Goal: Information Seeking & Learning: Learn about a topic

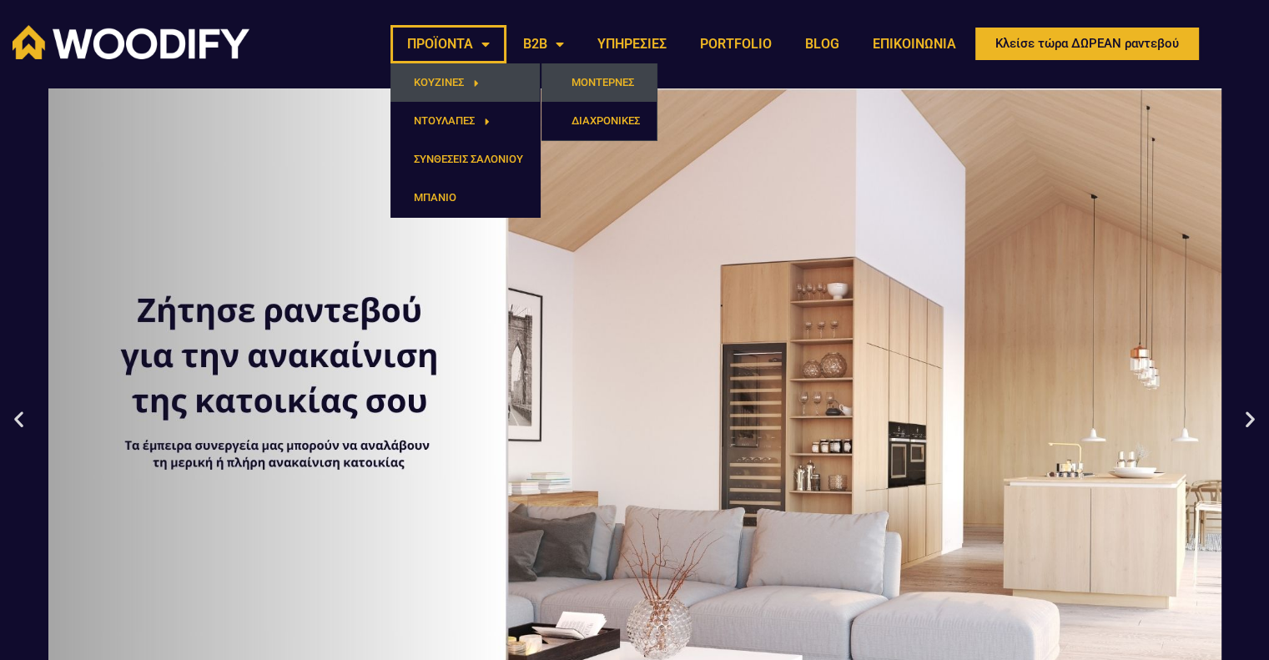
click at [601, 86] on link "ΜΟΝΤΕΡΝΕΣ" at bounding box center [599, 82] width 115 height 38
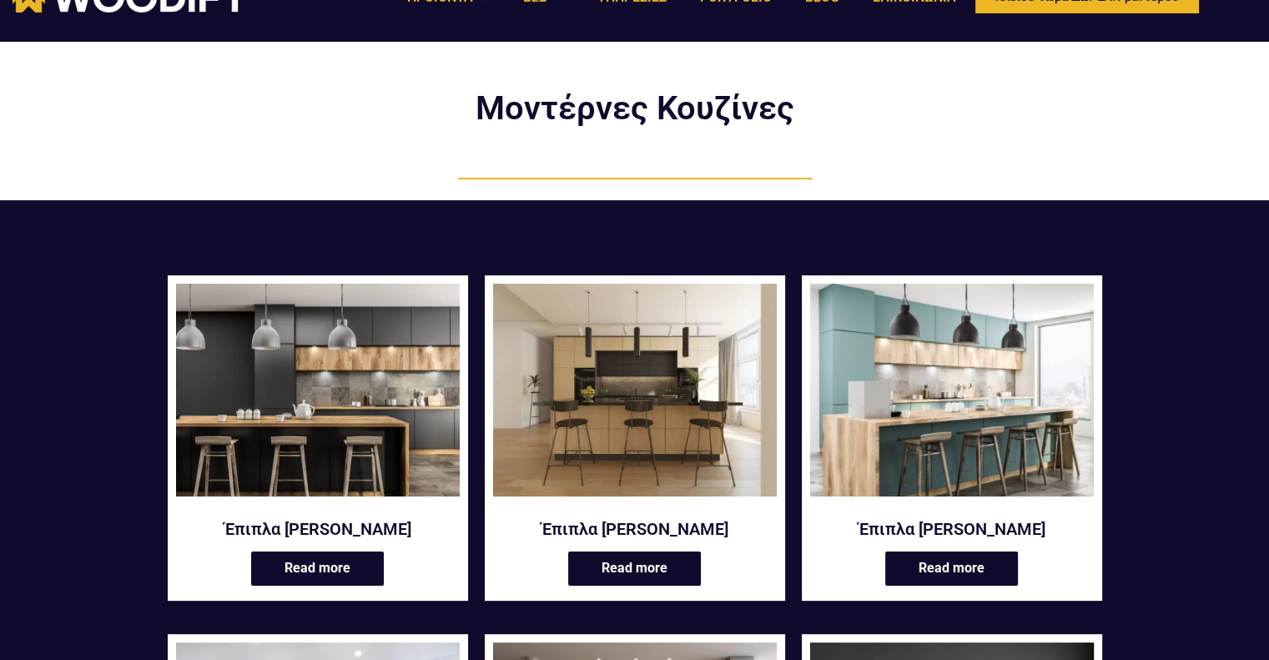
scroll to position [167, 0]
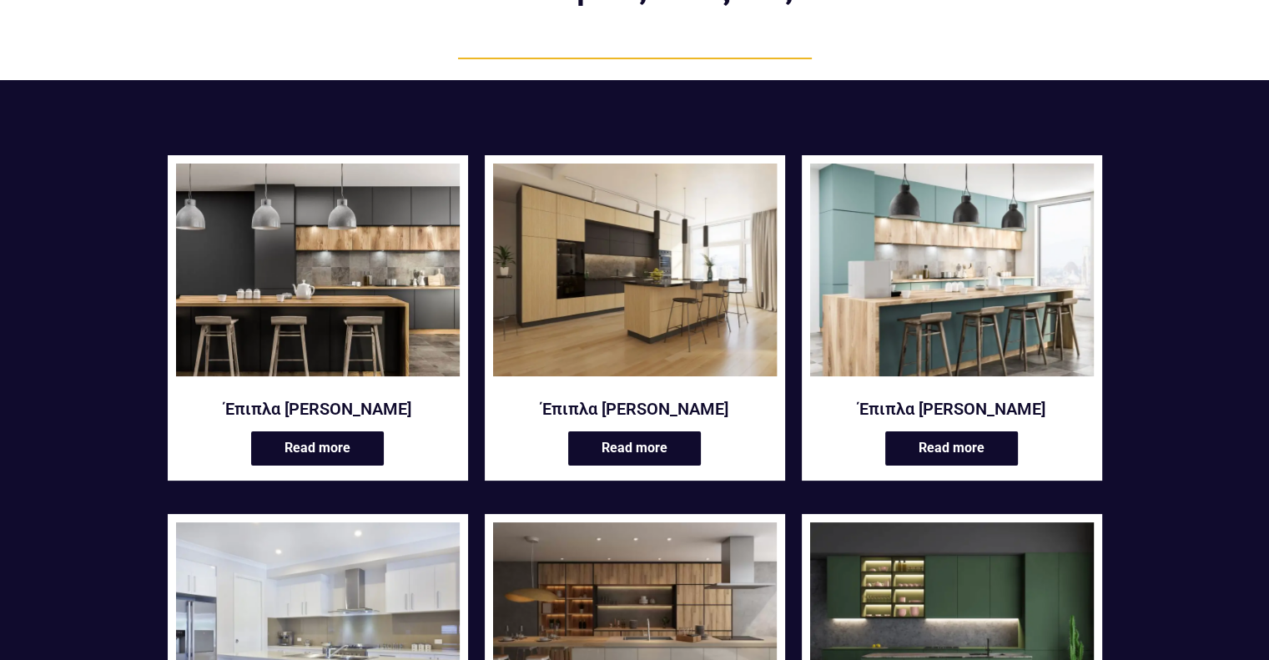
click at [602, 286] on img at bounding box center [635, 270] width 284 height 213
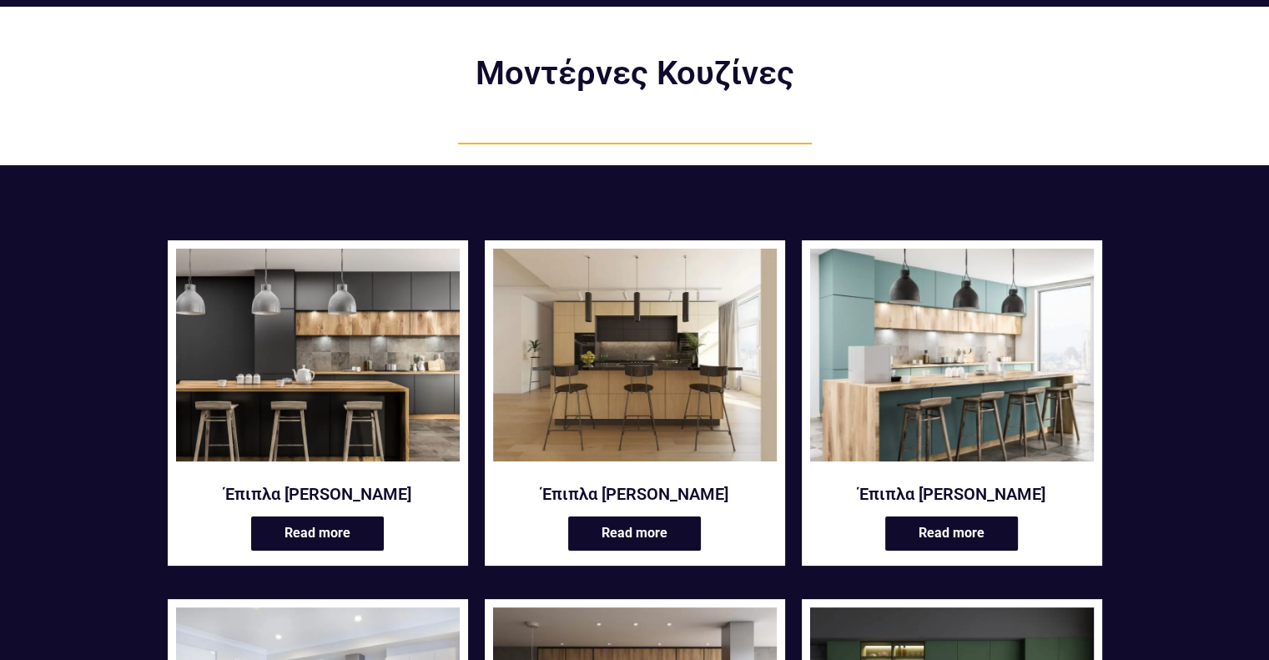
scroll to position [0, 0]
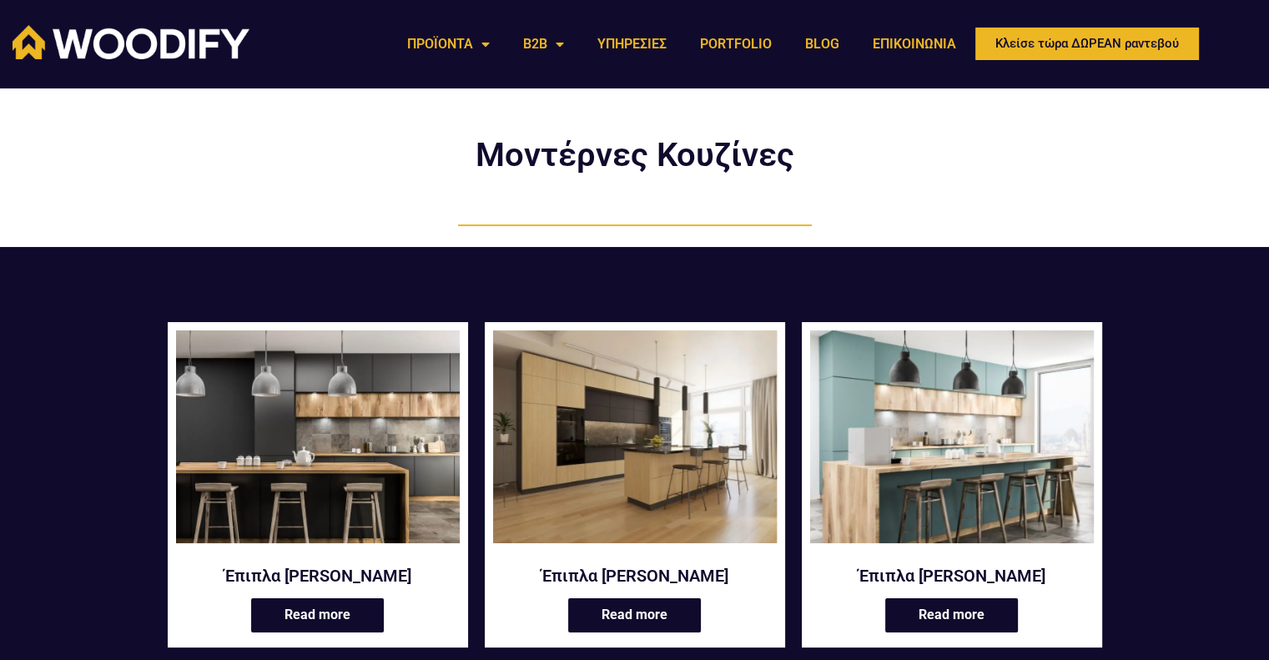
click at [654, 449] on img at bounding box center [635, 436] width 284 height 213
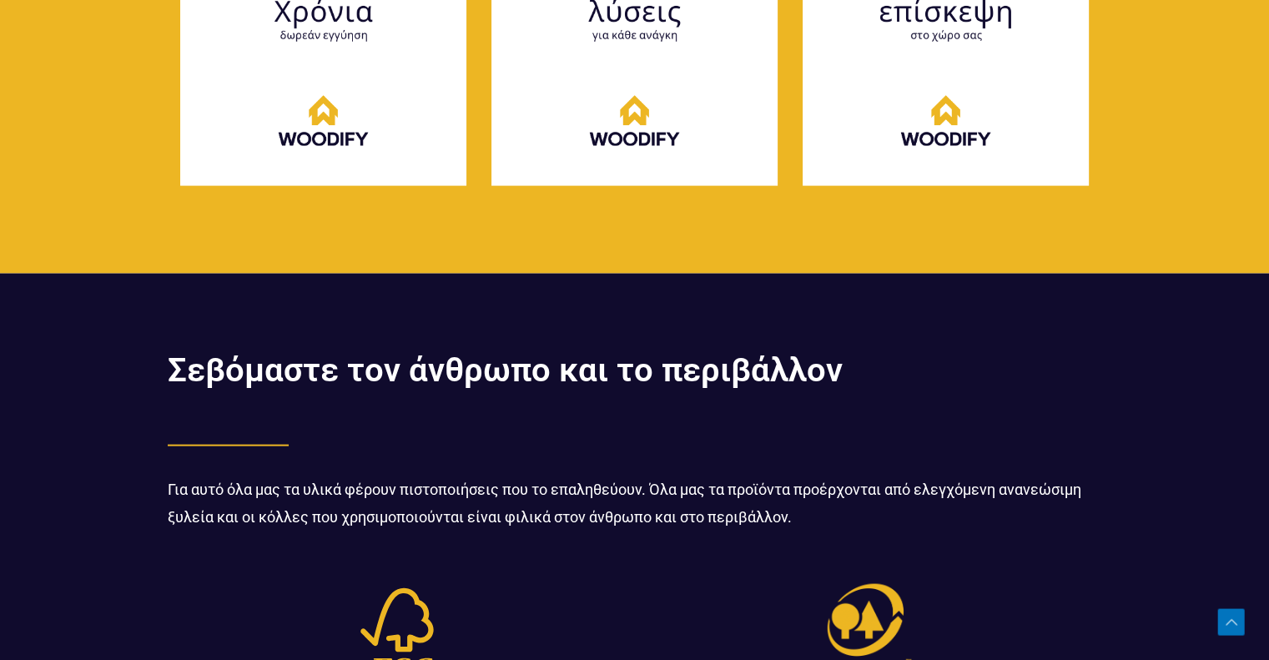
scroll to position [3589, 0]
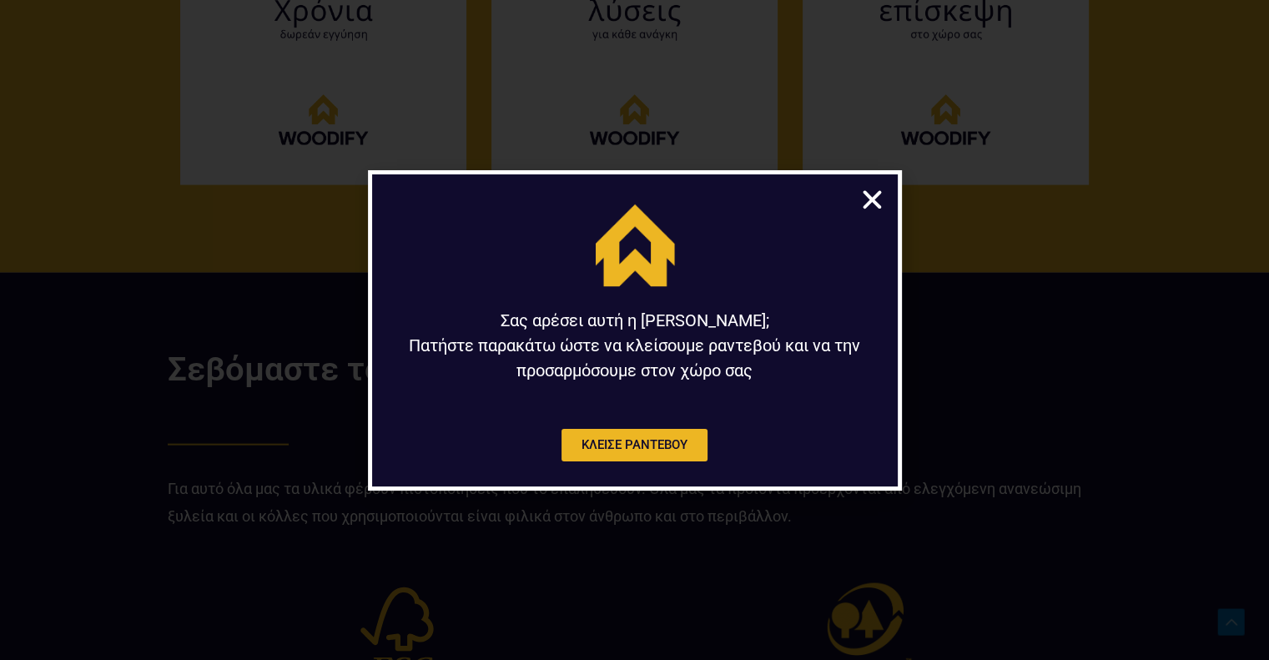
click at [864, 198] on icon "Close" at bounding box center [873, 200] width 26 height 26
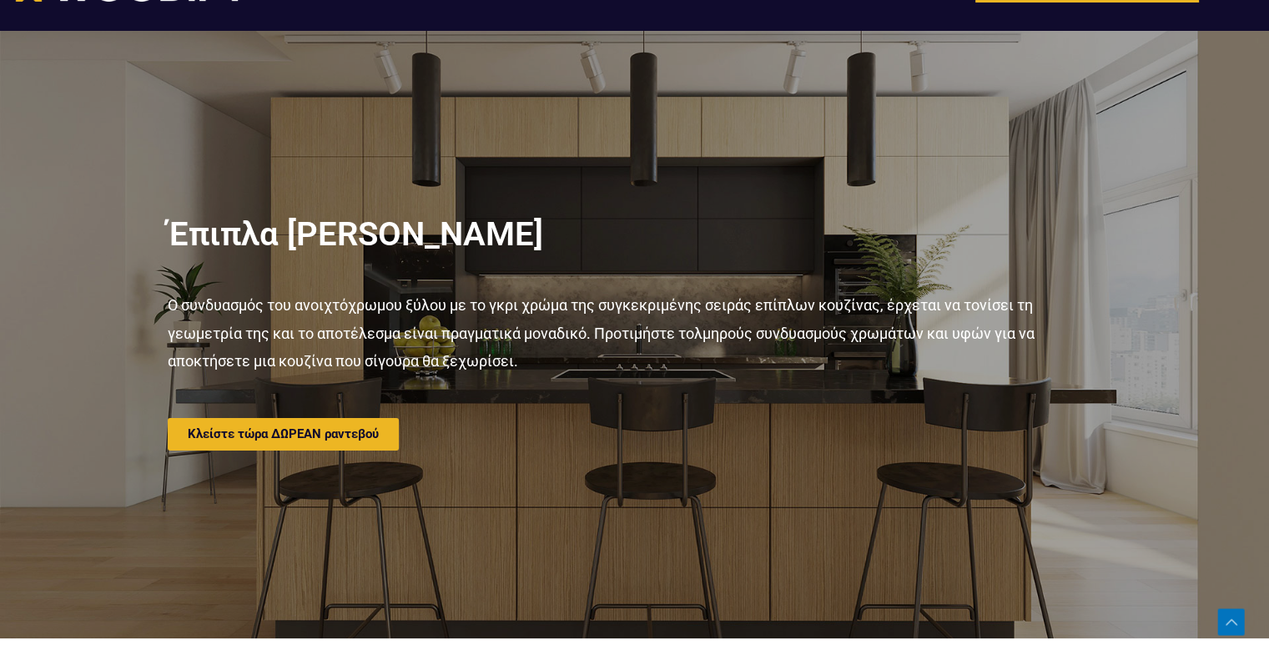
scroll to position [0, 0]
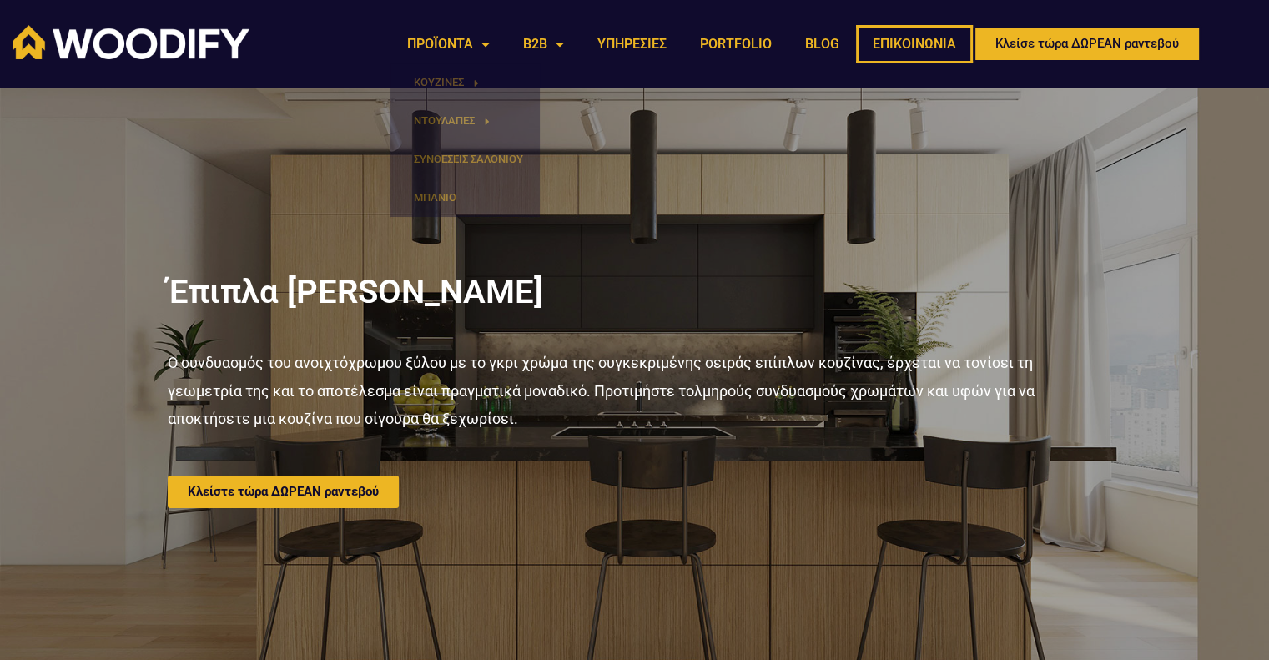
click at [910, 38] on link "ΕΠΙΚΟΙΝΩΝΙΑ" at bounding box center [914, 44] width 117 height 38
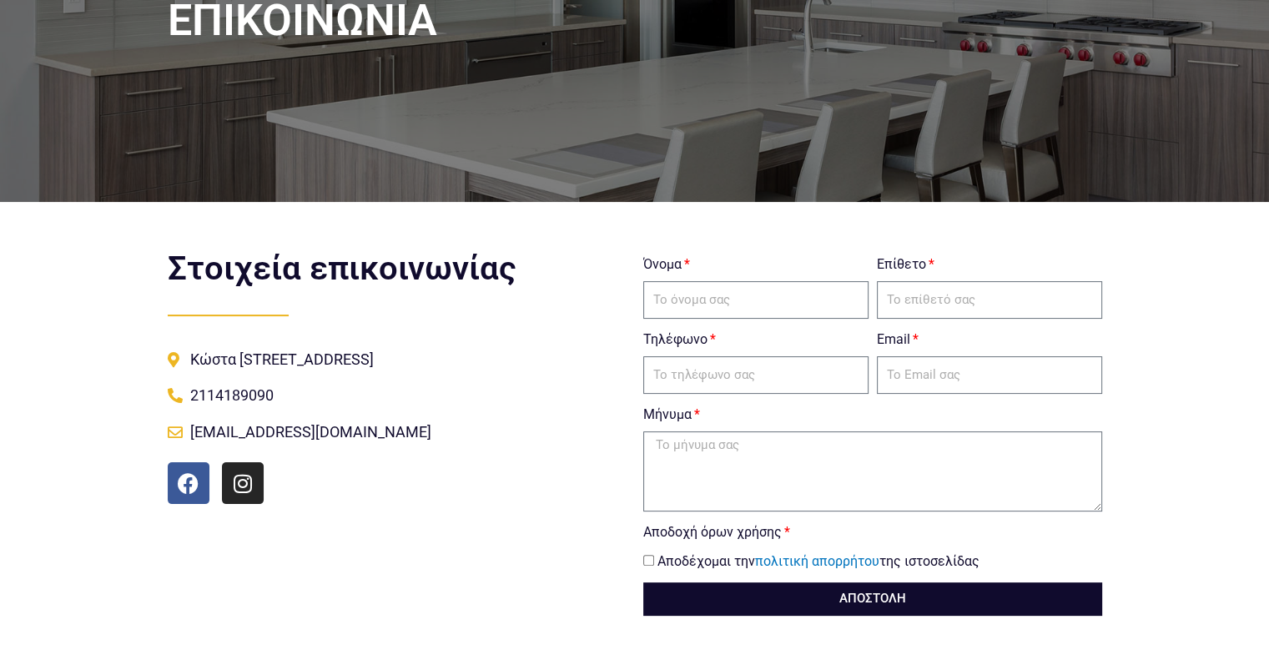
scroll to position [250, 0]
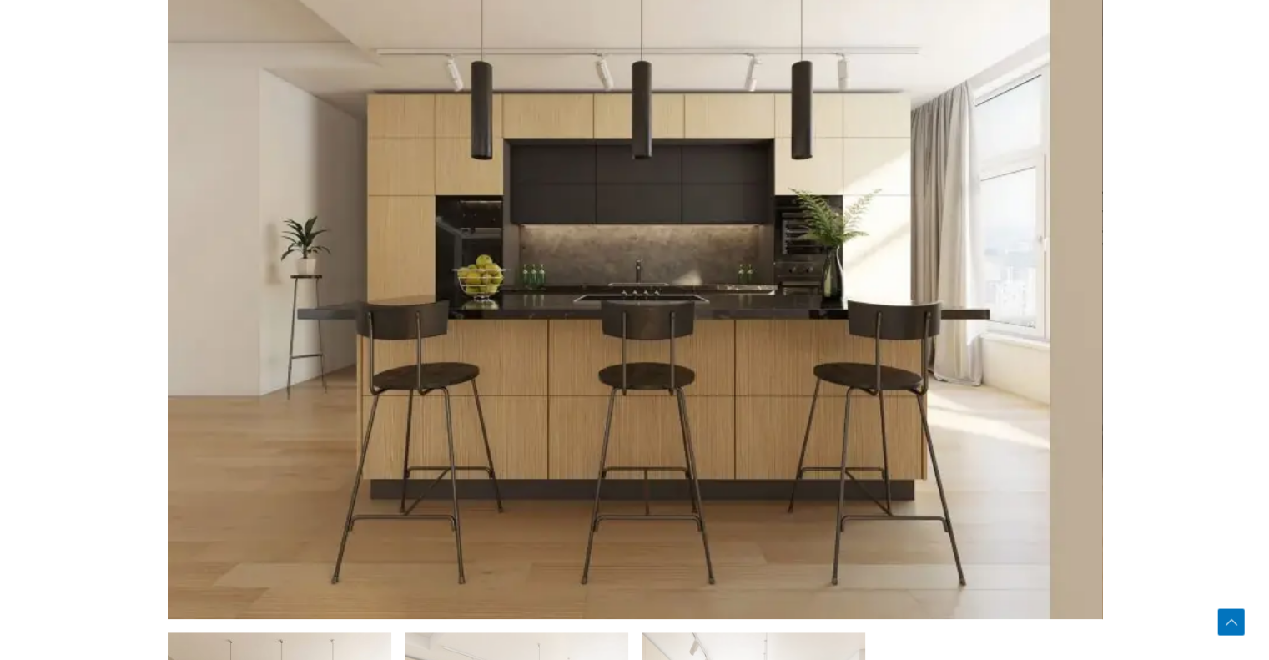
scroll to position [835, 0]
